Goal: Navigation & Orientation: Find specific page/section

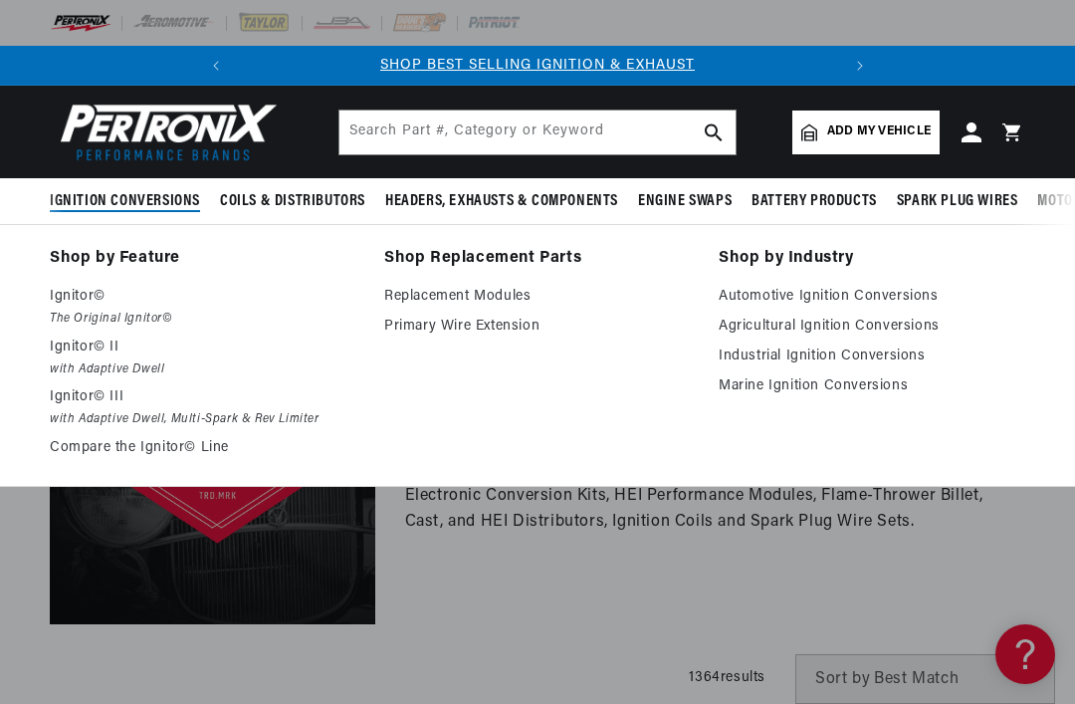
click at [109, 391] on p "Ignitor© III" at bounding box center [203, 397] width 307 height 24
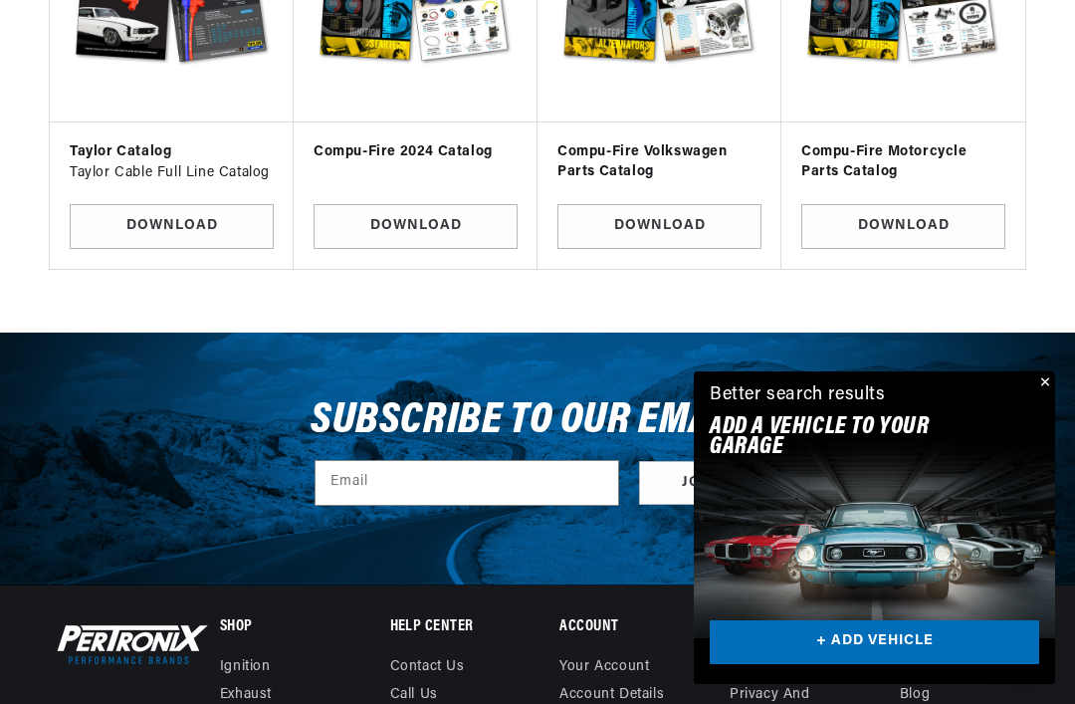
scroll to position [4393, 0]
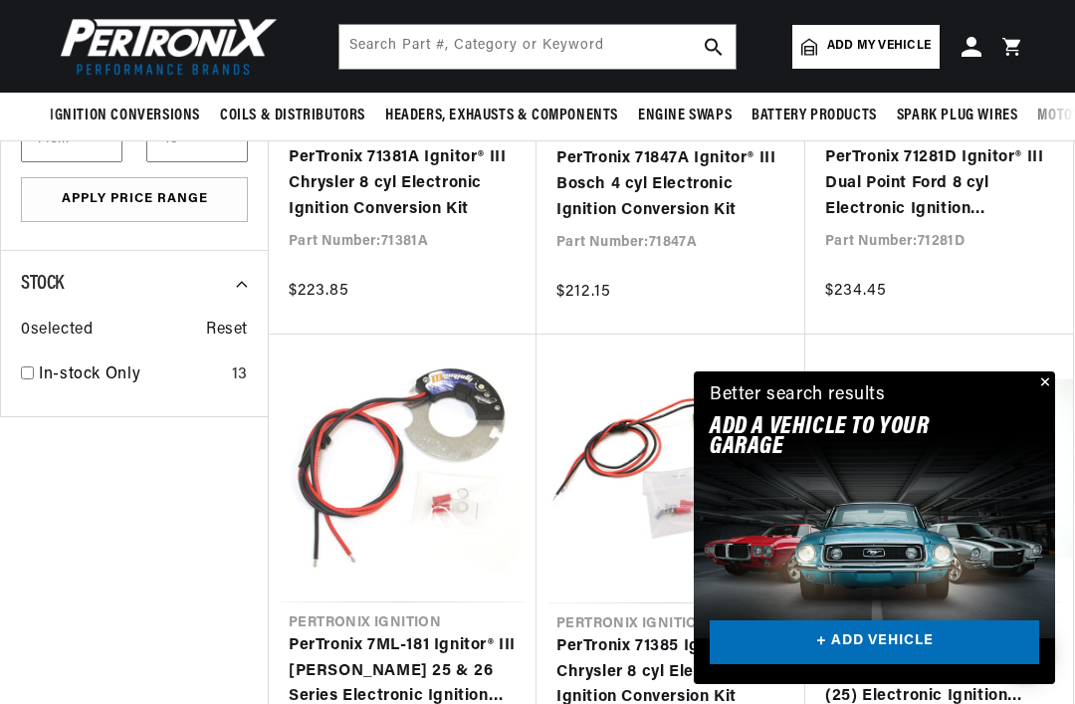
scroll to position [0, 498]
